Goal: Information Seeking & Learning: Learn about a topic

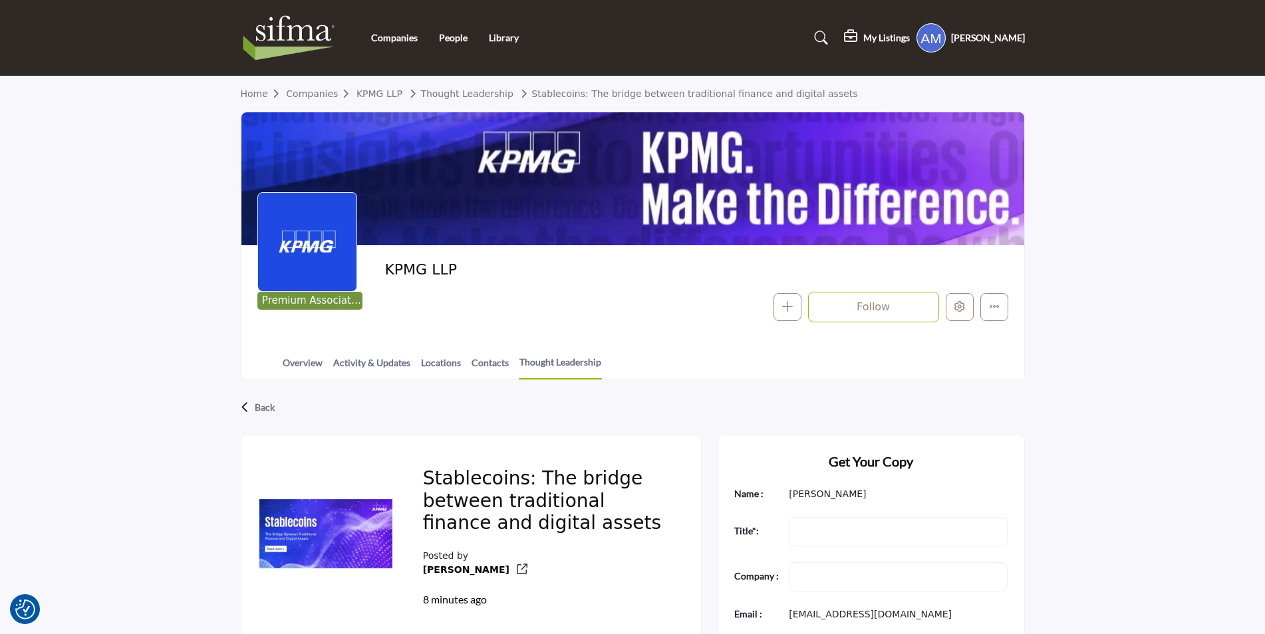
click at [557, 452] on div "Stablecoins: The bridge between traditional finance and digital assets Posted b…" at bounding box center [546, 538] width 278 height 172
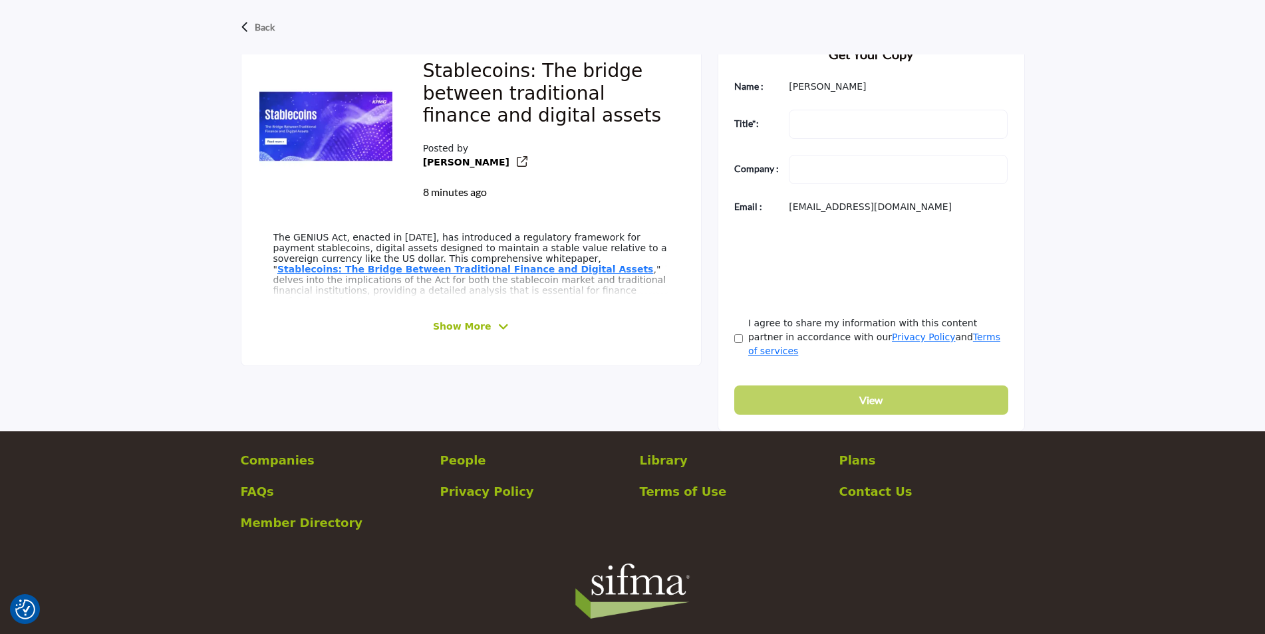
scroll to position [408, 0]
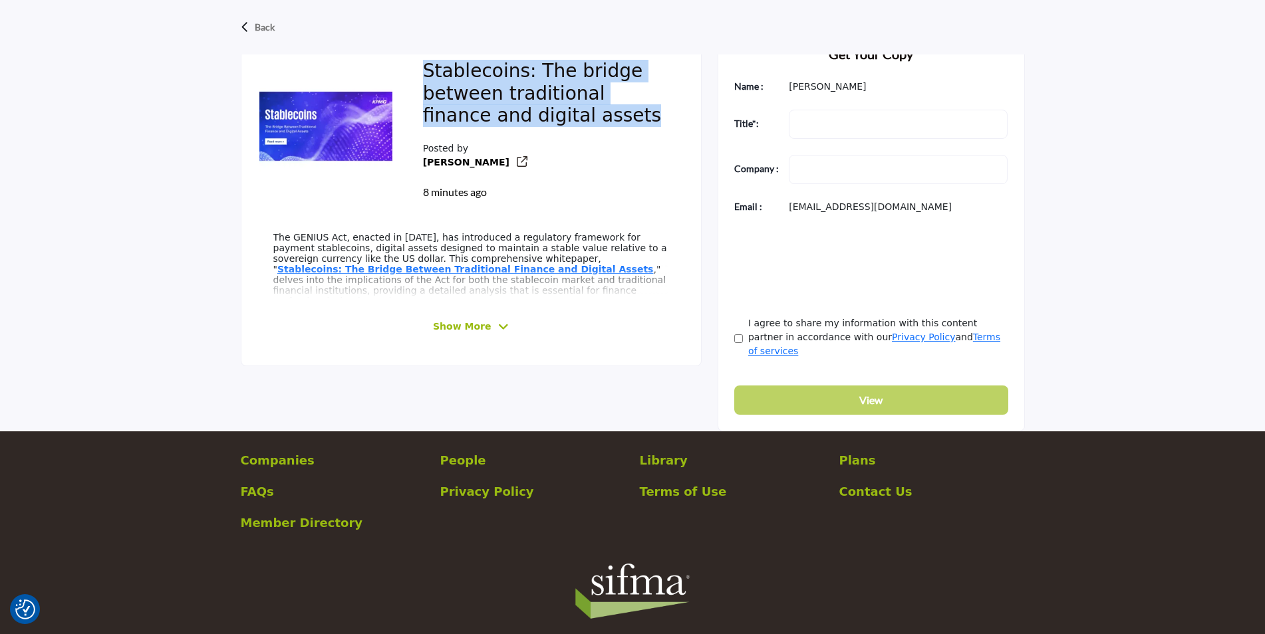
drag, startPoint x: 568, startPoint y: 118, endPoint x: 411, endPoint y: 63, distance: 166.1
click at [411, 63] on div "Stablecoins: The bridge between traditional finance and digital assets Posted b…" at bounding box center [546, 130] width 278 height 172
copy h2 "Stablecoins: The bridge between traditional finance and digital assets"
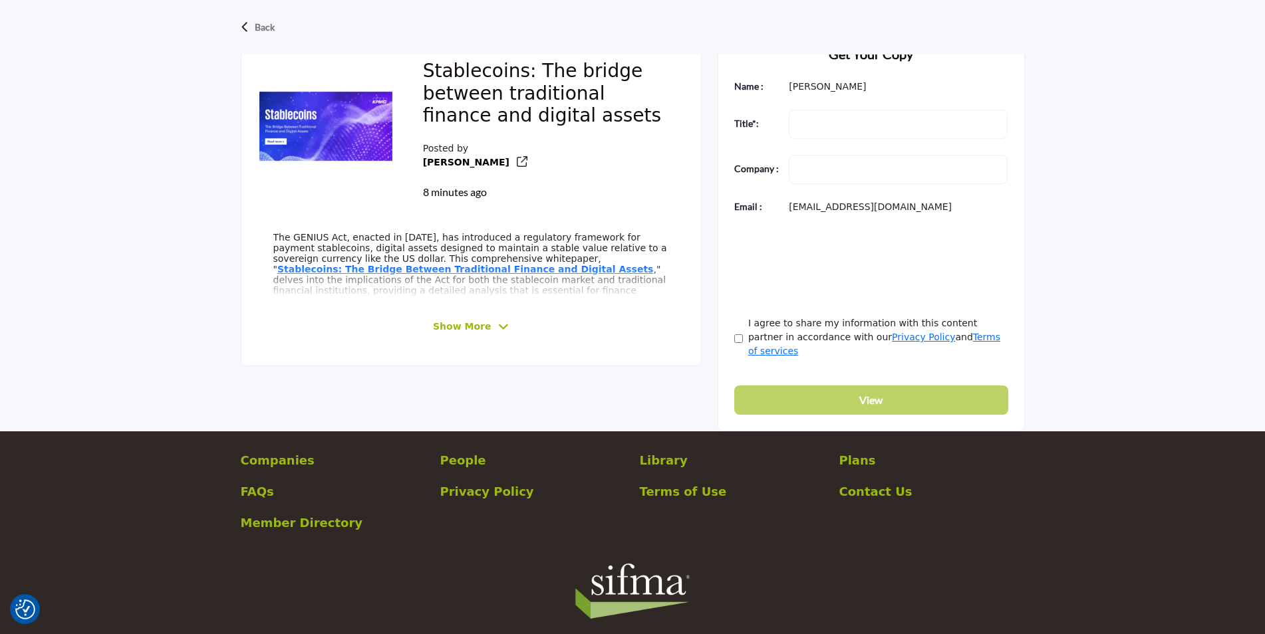
click at [420, 319] on div "Show More" at bounding box center [471, 327] width 396 height 25
click at [471, 325] on span "Show More" at bounding box center [462, 327] width 58 height 14
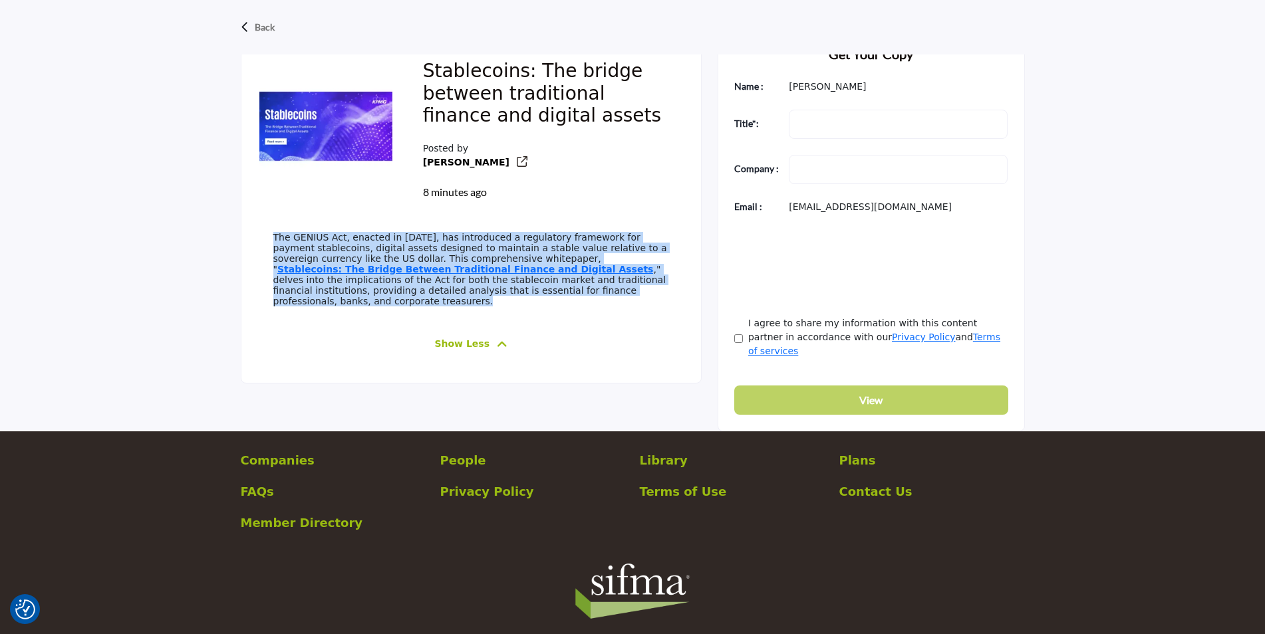
drag, startPoint x: 267, startPoint y: 238, endPoint x: 553, endPoint y: 312, distance: 296.0
click at [553, 312] on div "The GENIUS Act, enacted in July 2025, has introduced a regulatory framework for…" at bounding box center [471, 294] width 428 height 156
copy p "The GENIUS Act, enacted in July 2025, has introduced a regulatory framework for…"
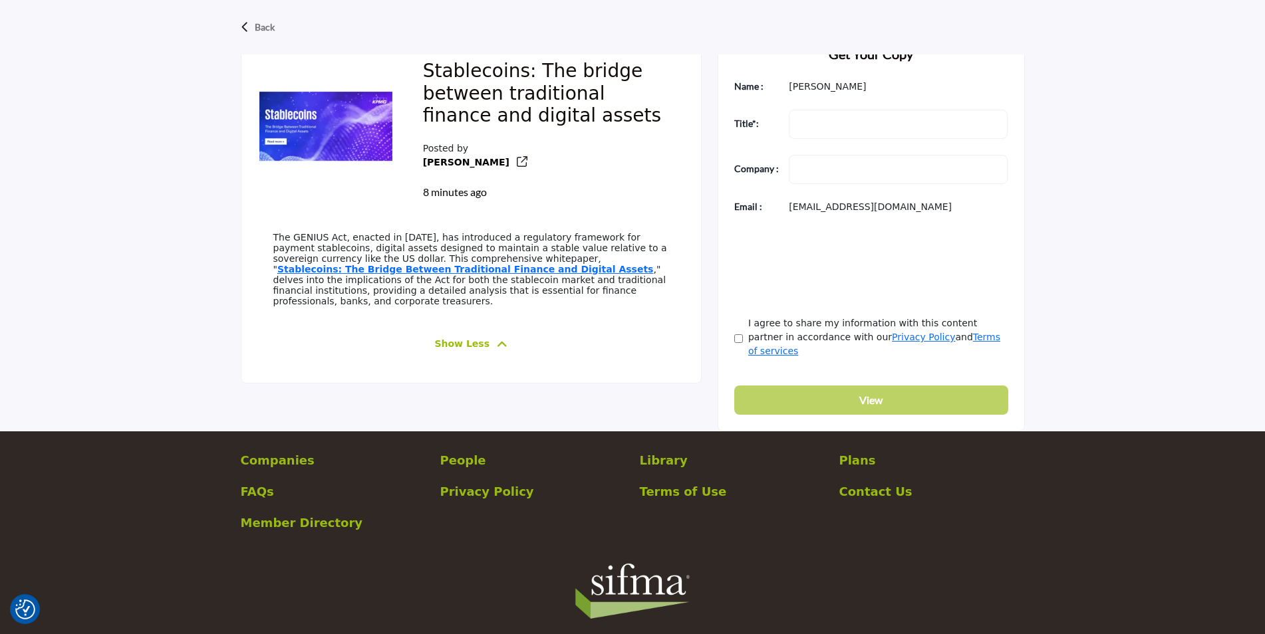
click at [638, 207] on div "Stablecoins: The bridge between traditional finance and digital assets Posted b…" at bounding box center [546, 130] width 278 height 172
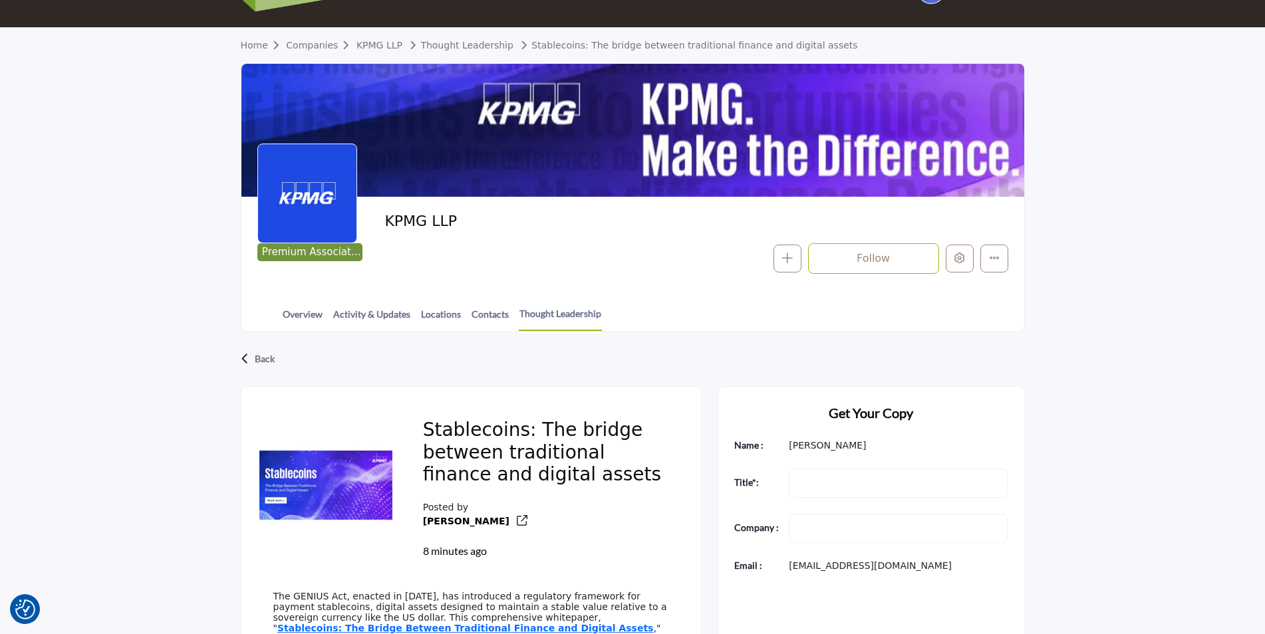
scroll to position [0, 0]
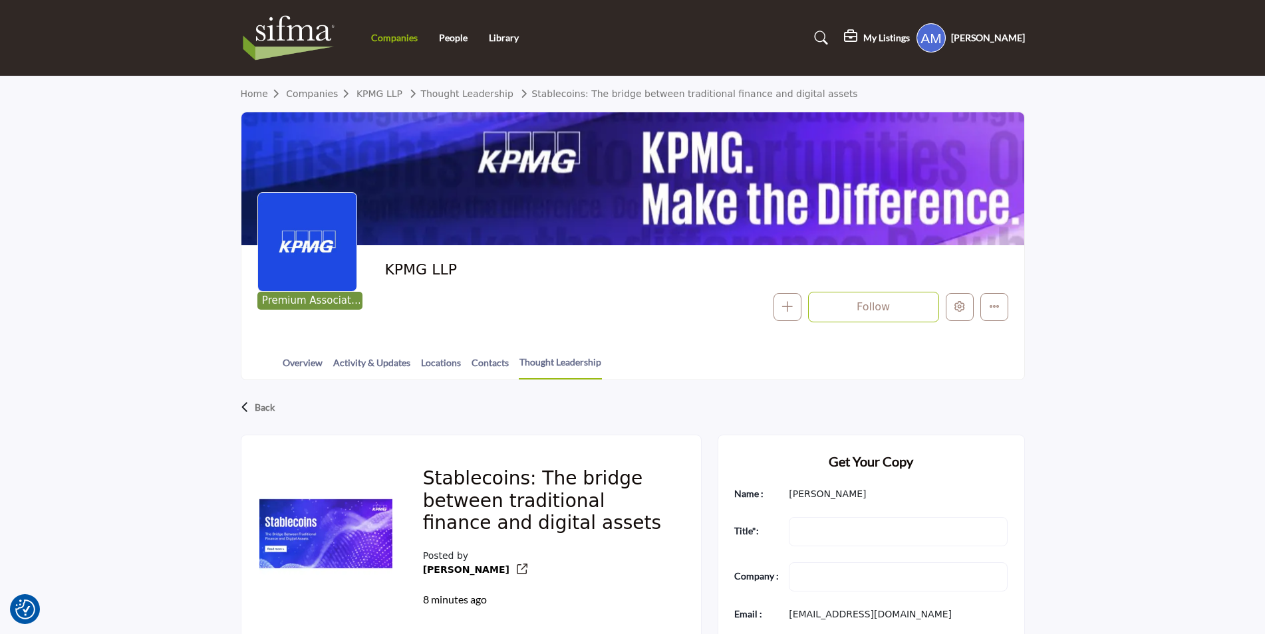
click at [396, 41] on link "Companies" at bounding box center [394, 37] width 47 height 11
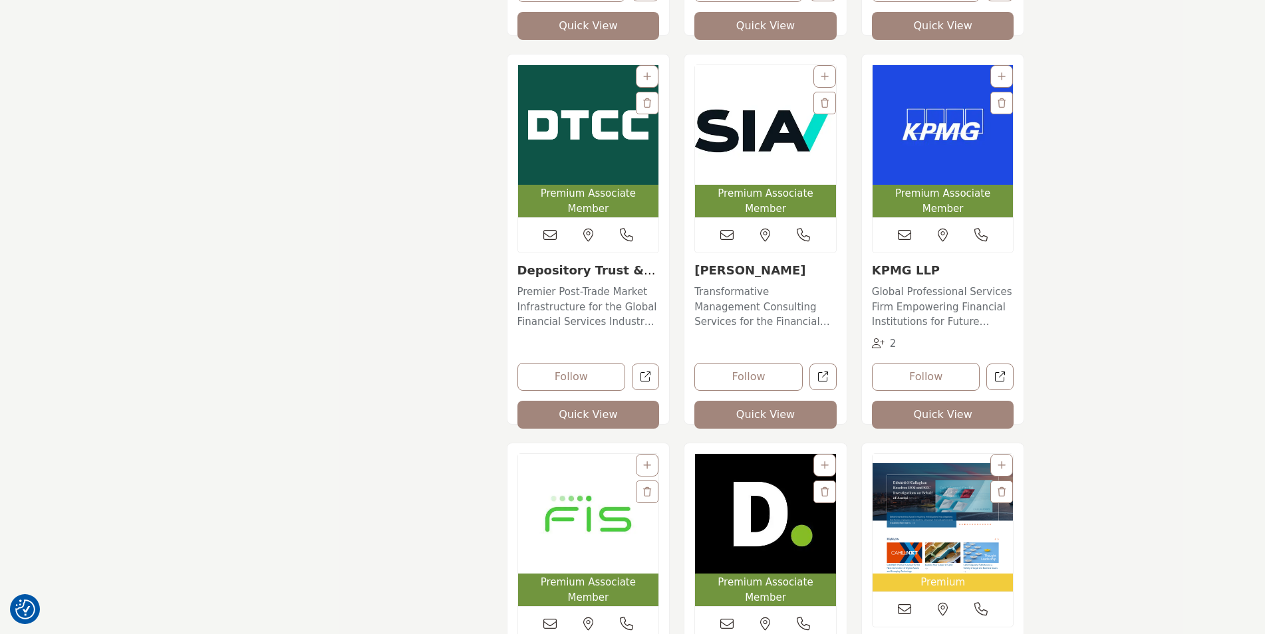
scroll to position [1795, 0]
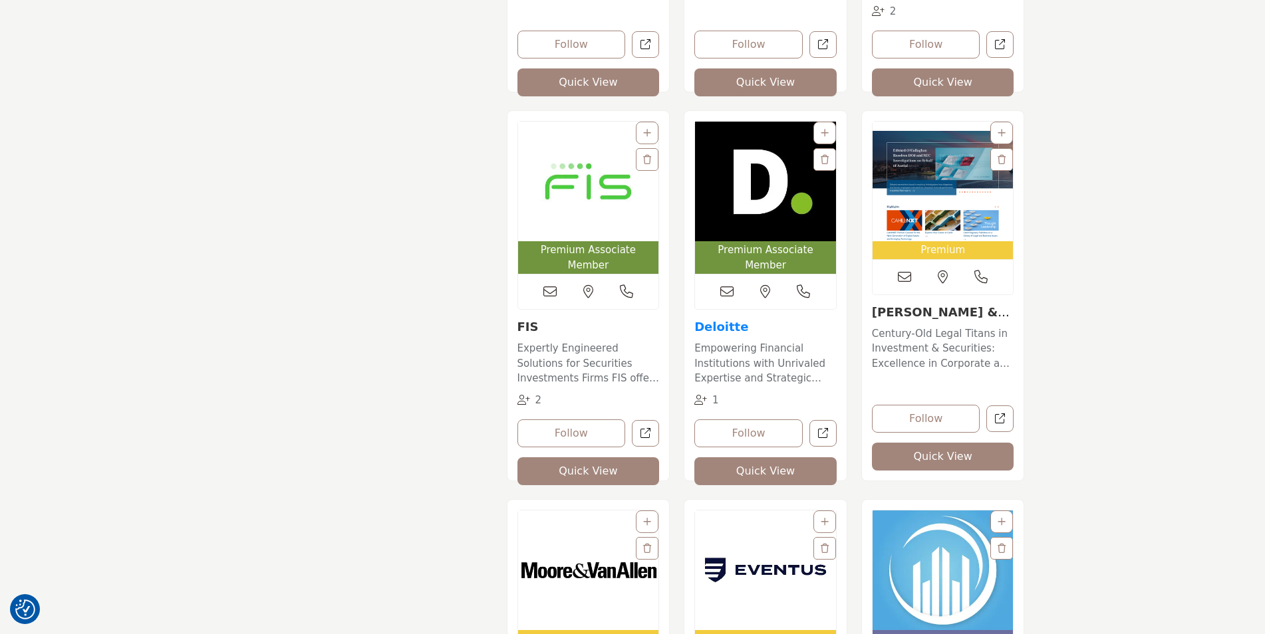
click at [714, 320] on link "Deloitte" at bounding box center [721, 327] width 54 height 14
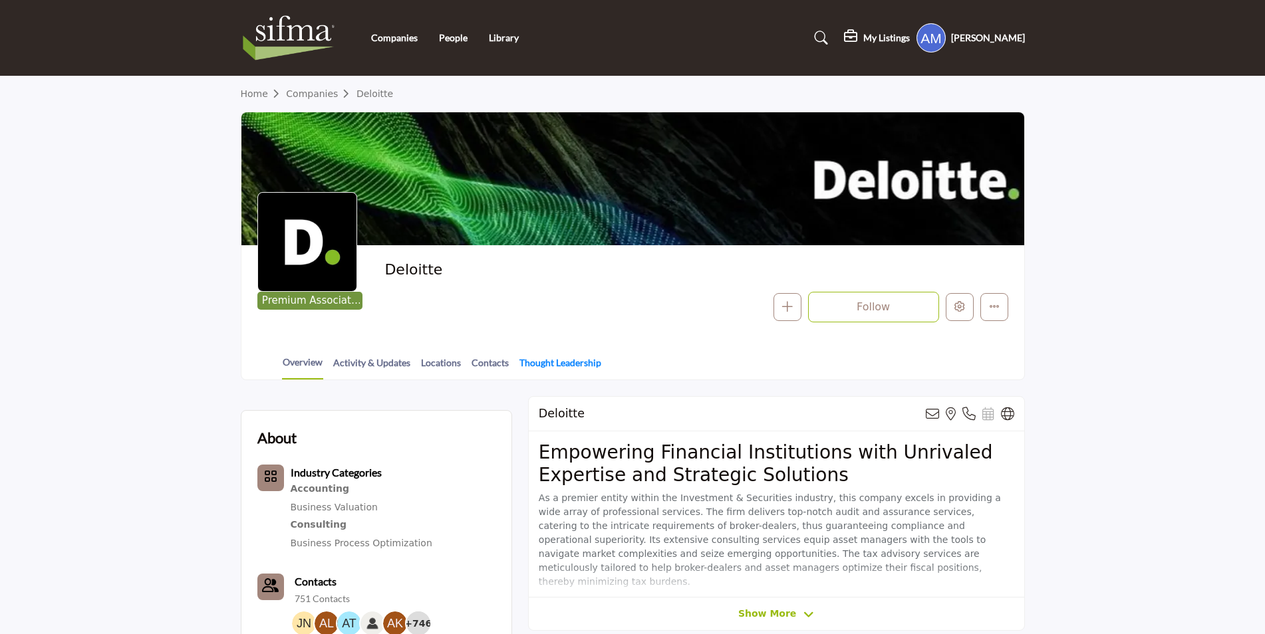
click at [547, 363] on link "Thought Leadership" at bounding box center [560, 367] width 83 height 23
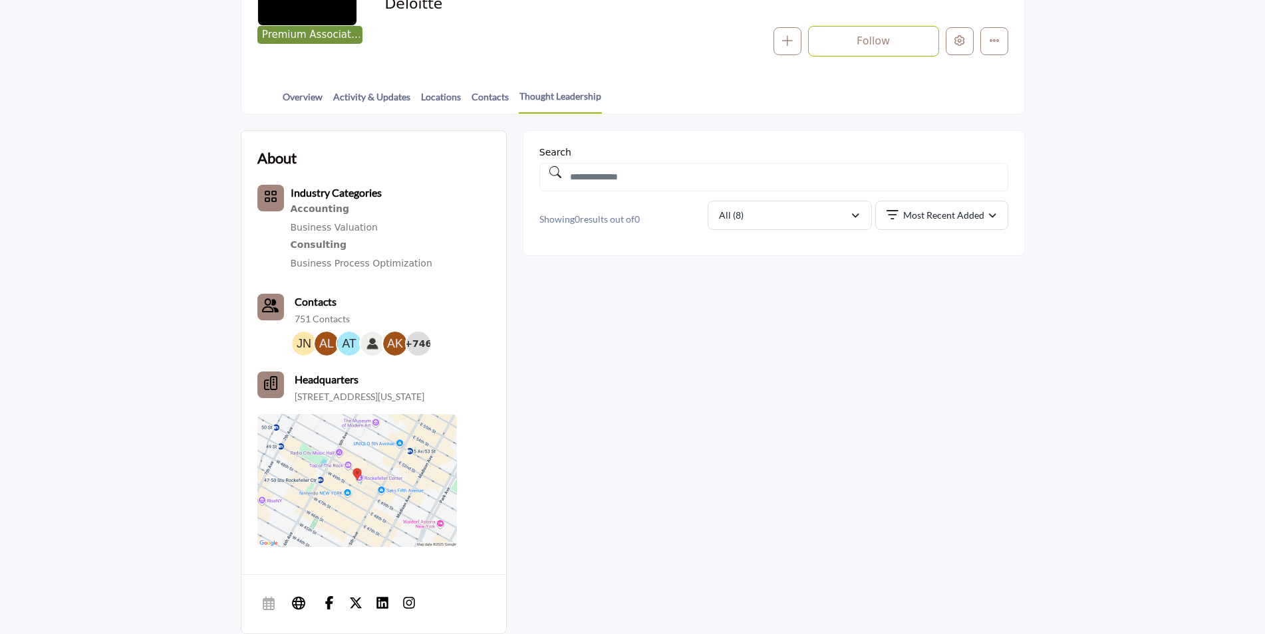
scroll to position [266, 0]
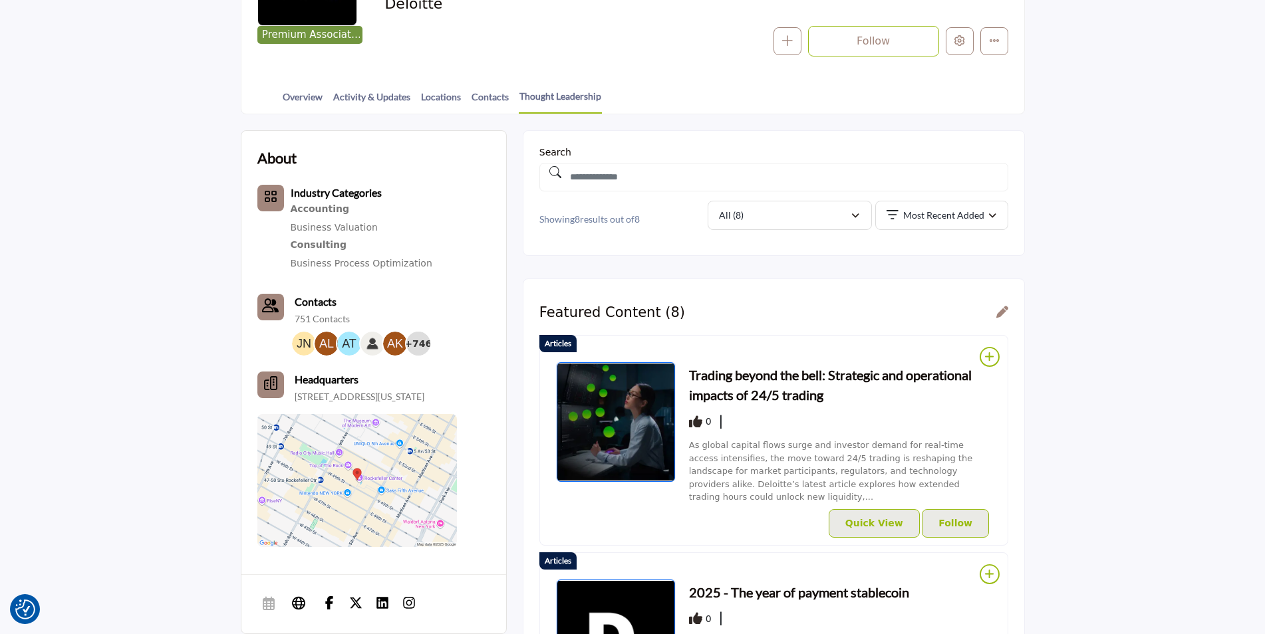
click at [749, 374] on h3 "Trading beyond the bell: Strategic and operational impacts of 24/5 trading" at bounding box center [840, 385] width 303 height 40
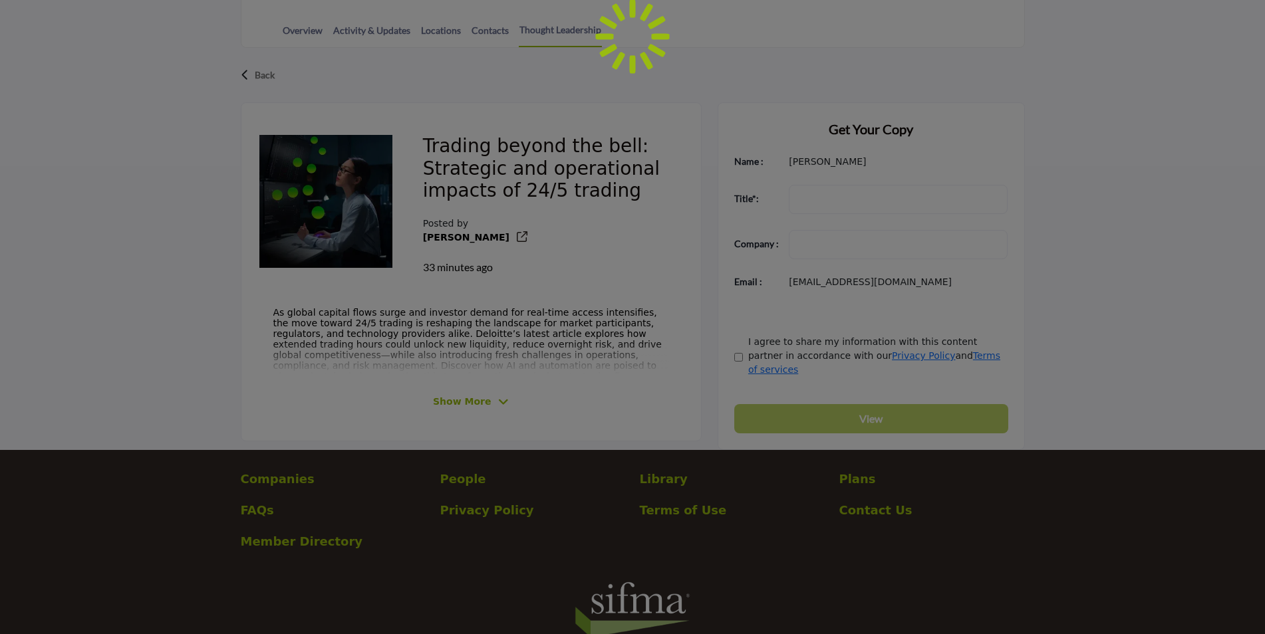
scroll to position [332, 0]
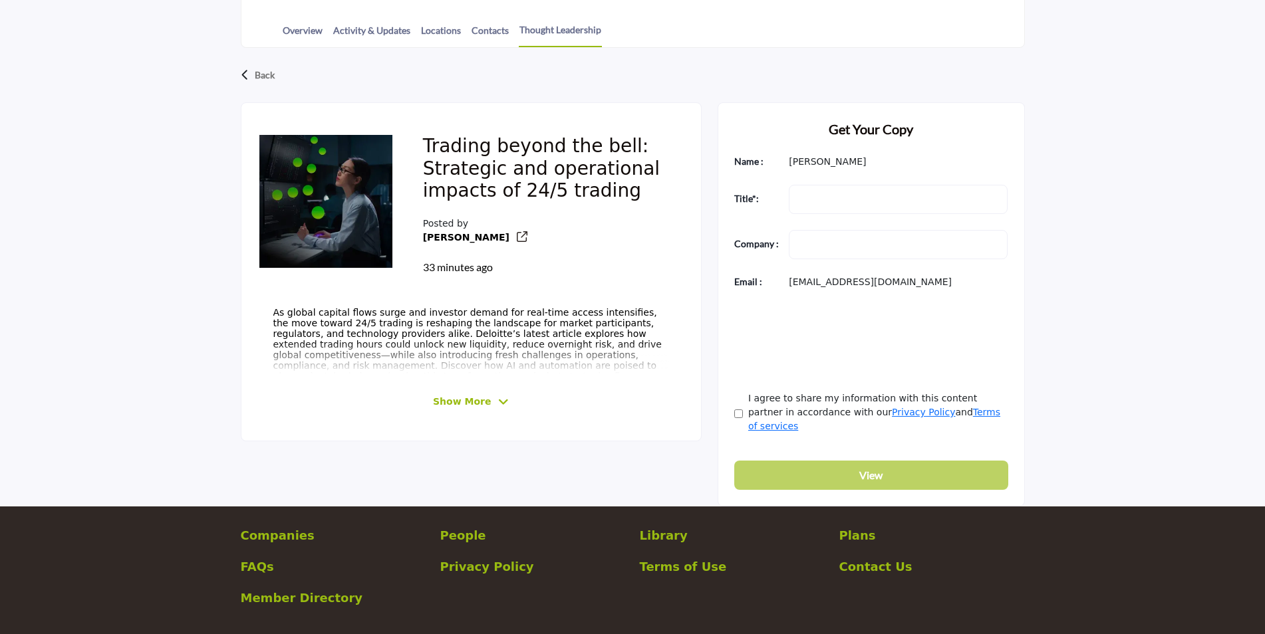
click at [474, 406] on span "Show More" at bounding box center [462, 402] width 58 height 14
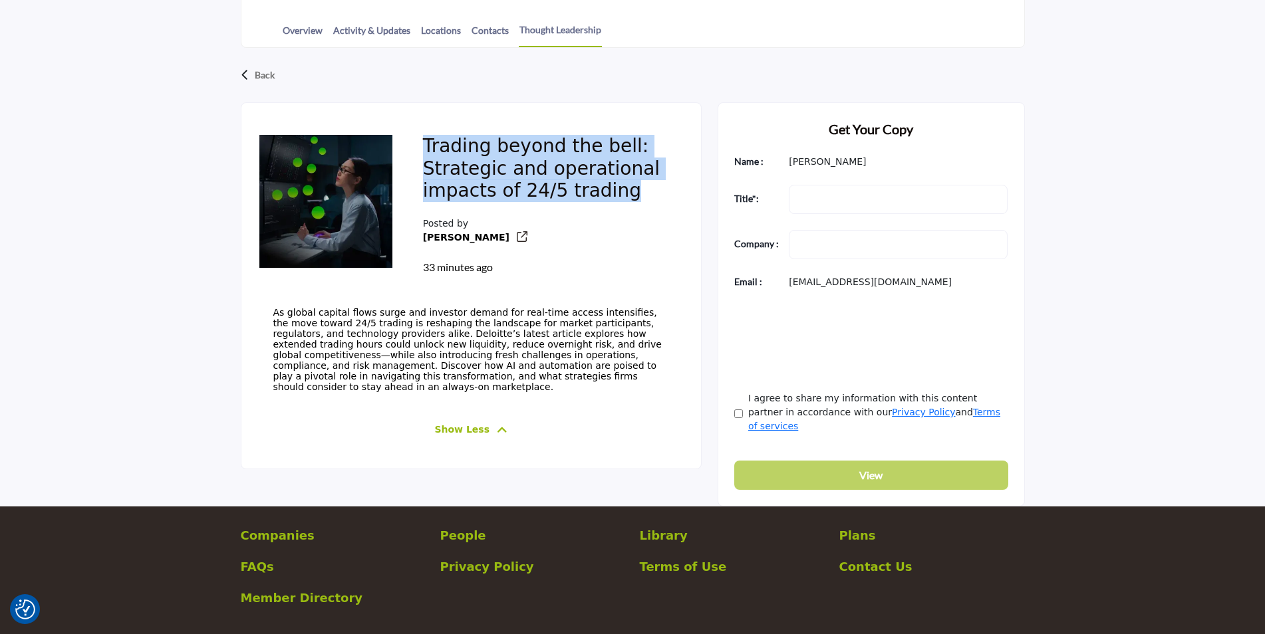
drag, startPoint x: 648, startPoint y: 190, endPoint x: 423, endPoint y: 125, distance: 234.7
click at [423, 125] on div "Trading beyond the bell: Strategic and operational impacts of 24/5 trading Post…" at bounding box center [546, 205] width 278 height 172
copy h2 "Trading beyond the bell: Strategic and operational impacts of 24/5 trading"
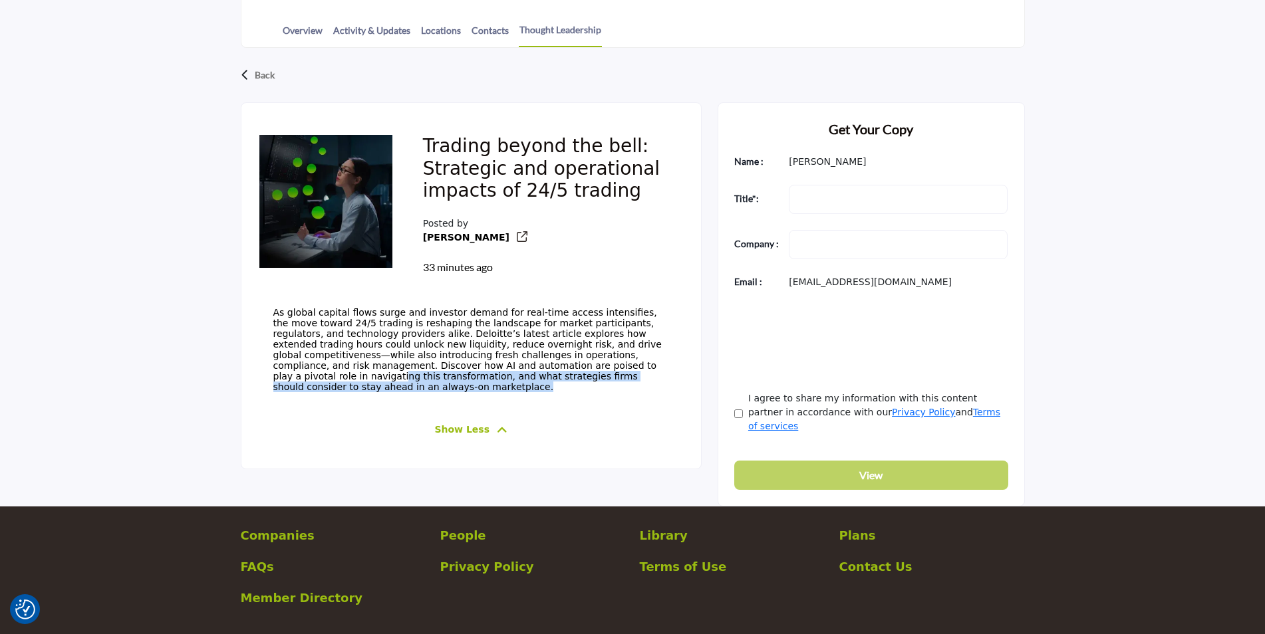
drag, startPoint x: 621, startPoint y: 392, endPoint x: 515, endPoint y: 374, distance: 107.4
click at [515, 374] on p "As global capital flows surge and investor demand for real-time access intensif…" at bounding box center [471, 349] width 396 height 85
click at [545, 346] on span "As global capital flows surge and investor demand for real-time access intensif…" at bounding box center [467, 349] width 388 height 85
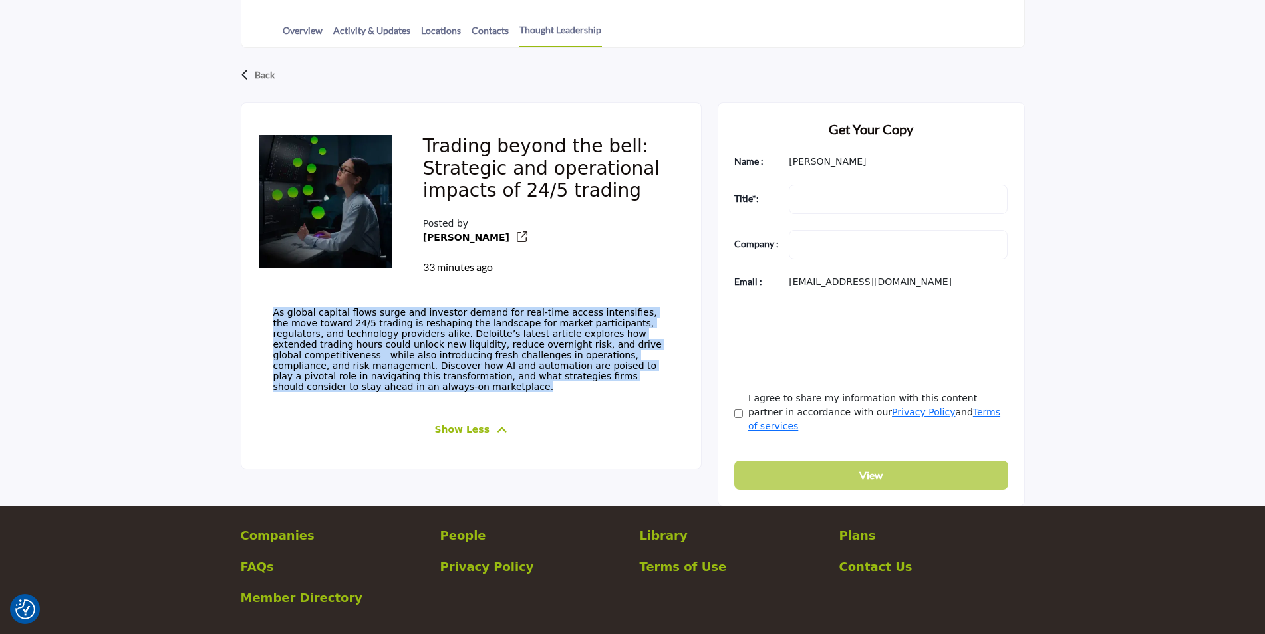
drag, startPoint x: 594, startPoint y: 392, endPoint x: 212, endPoint y: 315, distance: 390.2
click at [212, 315] on div "Back Trading beyond the bell: Strategic and operational impacts of 24/5 trading…" at bounding box center [632, 277] width 1265 height 459
copy span "As global capital flows surge and investor demand for real-time access intensif…"
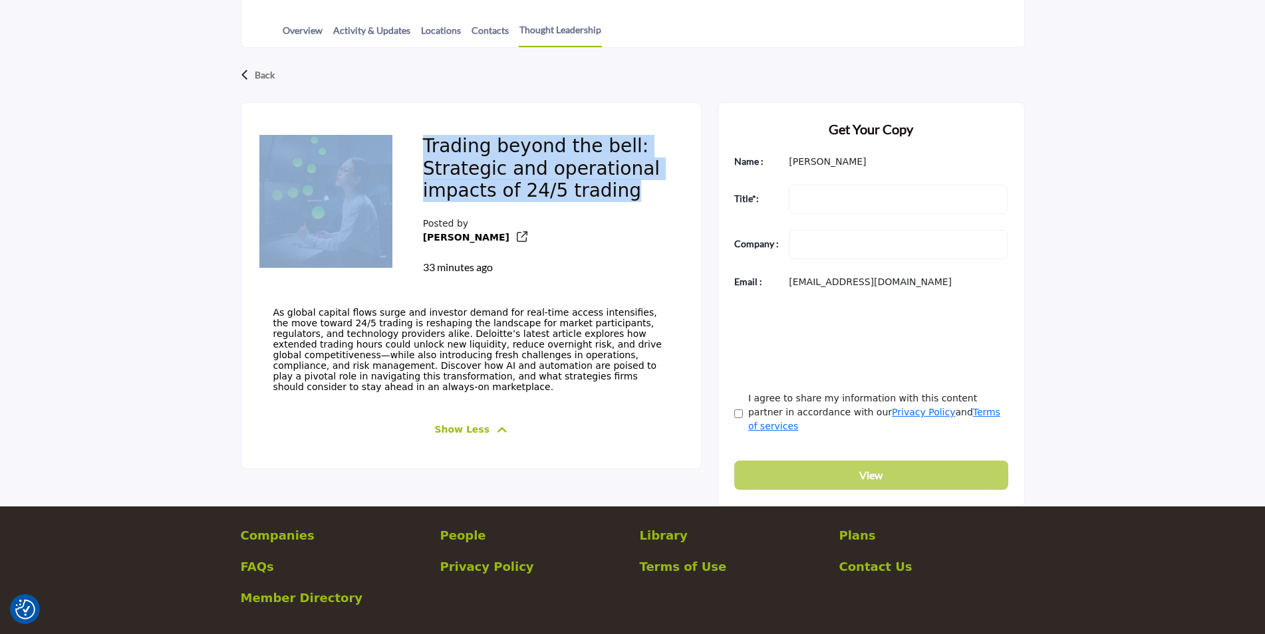
drag, startPoint x: 643, startPoint y: 195, endPoint x: 370, endPoint y: 134, distance: 279.9
click at [370, 134] on div "Trading beyond the bell: Strategic and operational impacts of 24/5 trading Post…" at bounding box center [471, 205] width 428 height 172
drag, startPoint x: 370, startPoint y: 134, endPoint x: 503, endPoint y: 166, distance: 137.4
click at [503, 170] on h2 "Trading beyond the bell: Strategic and operational impacts of 24/5 trading" at bounding box center [546, 171] width 246 height 72
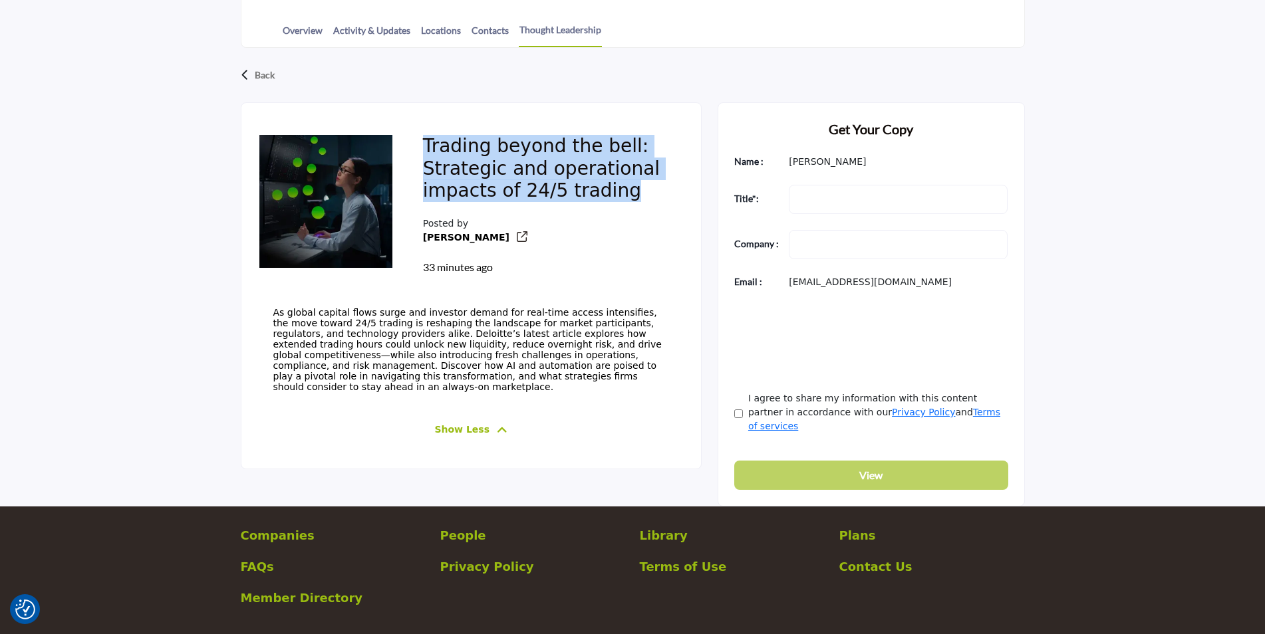
drag, startPoint x: 628, startPoint y: 192, endPoint x: 384, endPoint y: 150, distance: 247.6
click at [384, 150] on div "Trading beyond the bell: Strategic and operational impacts of 24/5 trading Post…" at bounding box center [471, 205] width 428 height 172
copy div "Trading beyond the bell: Strategic and operational impacts of 24/5 trading"
click at [682, 170] on div "Trading beyond the bell: Strategic and operational impacts of 24/5 trading Post…" at bounding box center [546, 205] width 278 height 172
drag, startPoint x: 566, startPoint y: 198, endPoint x: 565, endPoint y: 225, distance: 27.3
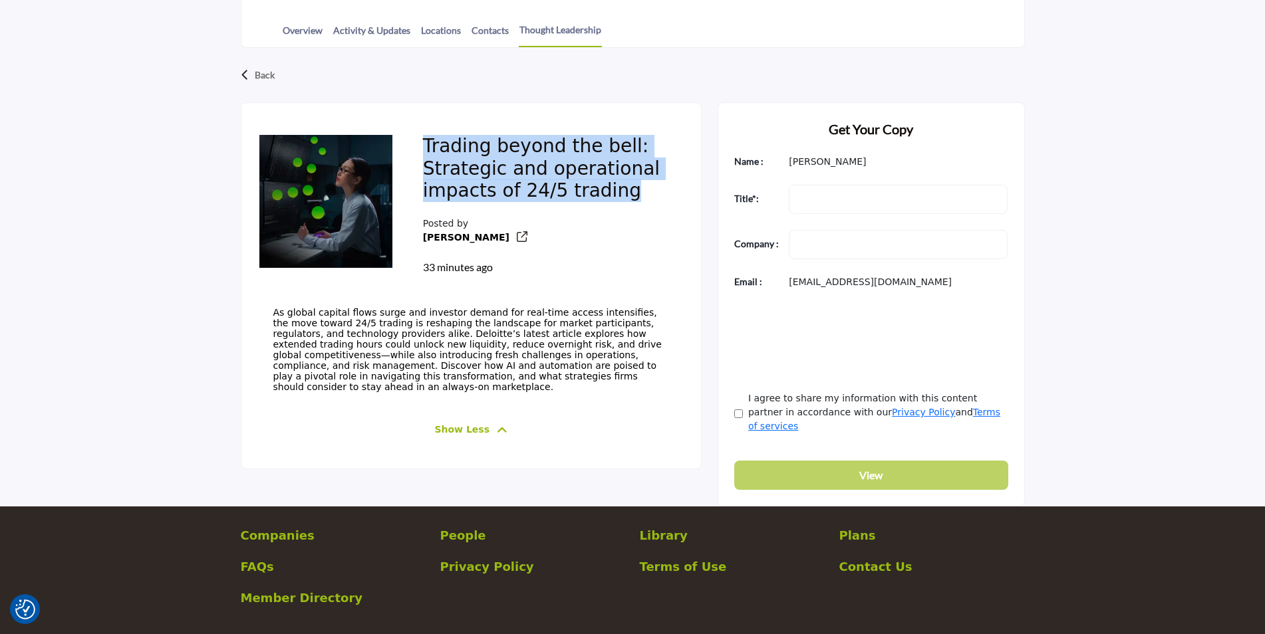
click at [567, 198] on h2 "Trading beyond the bell: Strategic and operational impacts of 24/5 trading" at bounding box center [546, 171] width 246 height 72
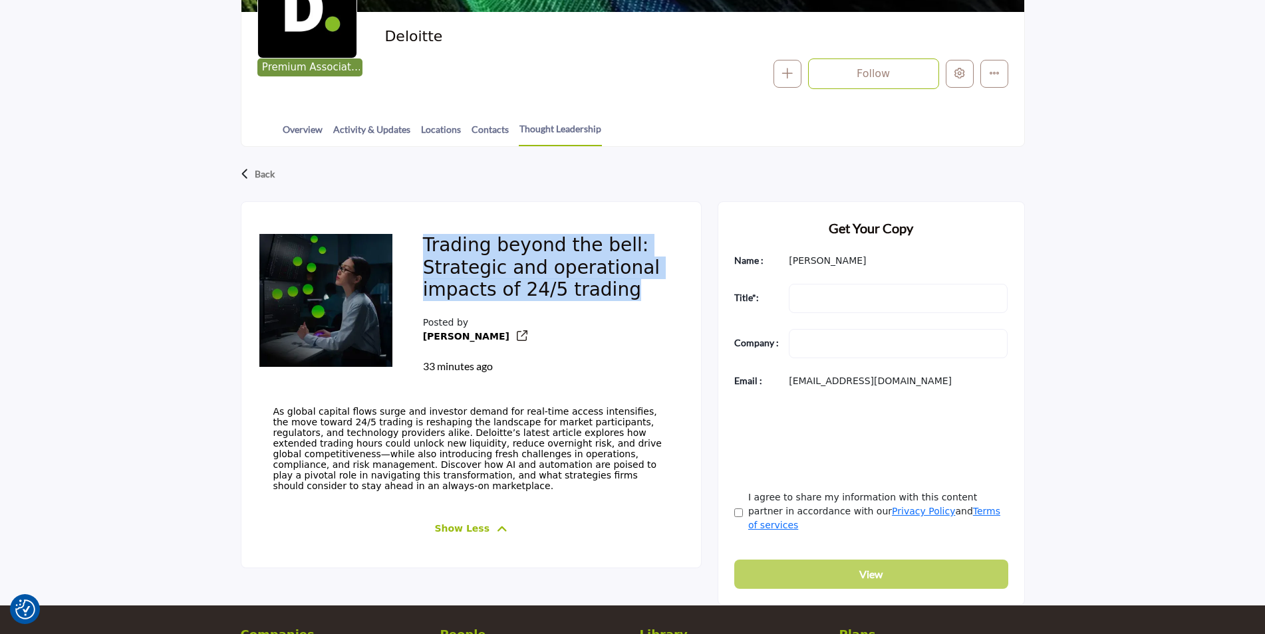
scroll to position [0, 0]
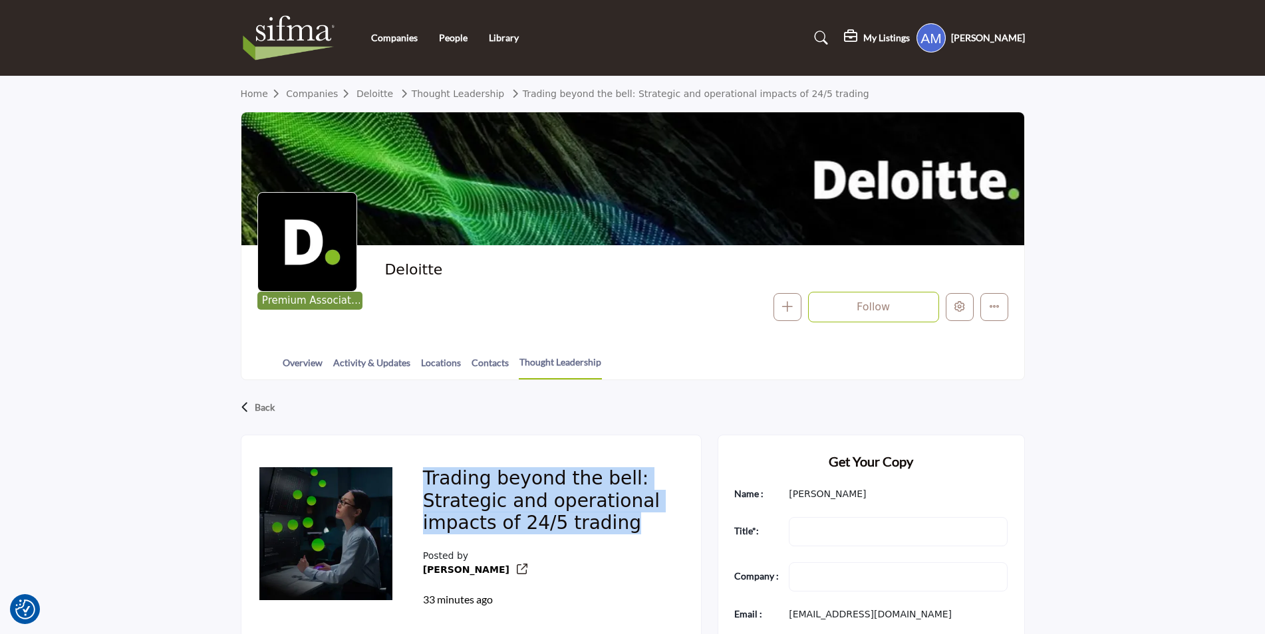
click at [495, 495] on h2 "Trading beyond the bell: Strategic and operational impacts of 24/5 trading" at bounding box center [546, 503] width 246 height 72
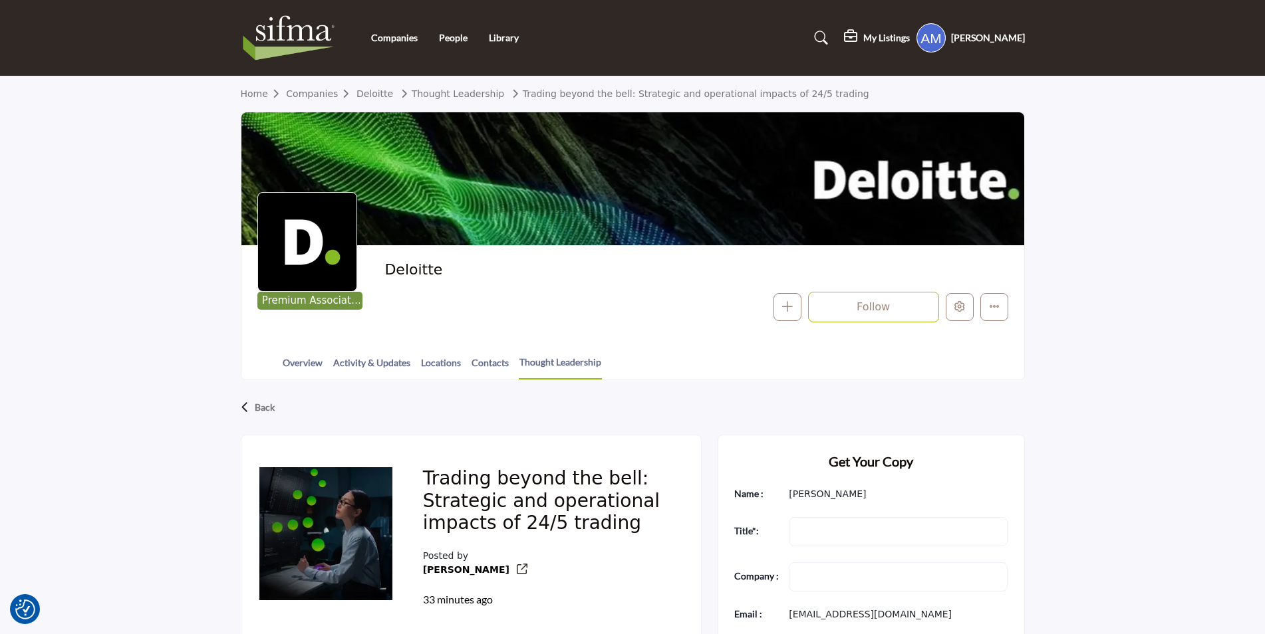
click at [86, 466] on div "Back Trading beyond the bell: Strategic and operational impacts of 24/5 trading…" at bounding box center [632, 609] width 1265 height 459
